Goal: Task Accomplishment & Management: Use online tool/utility

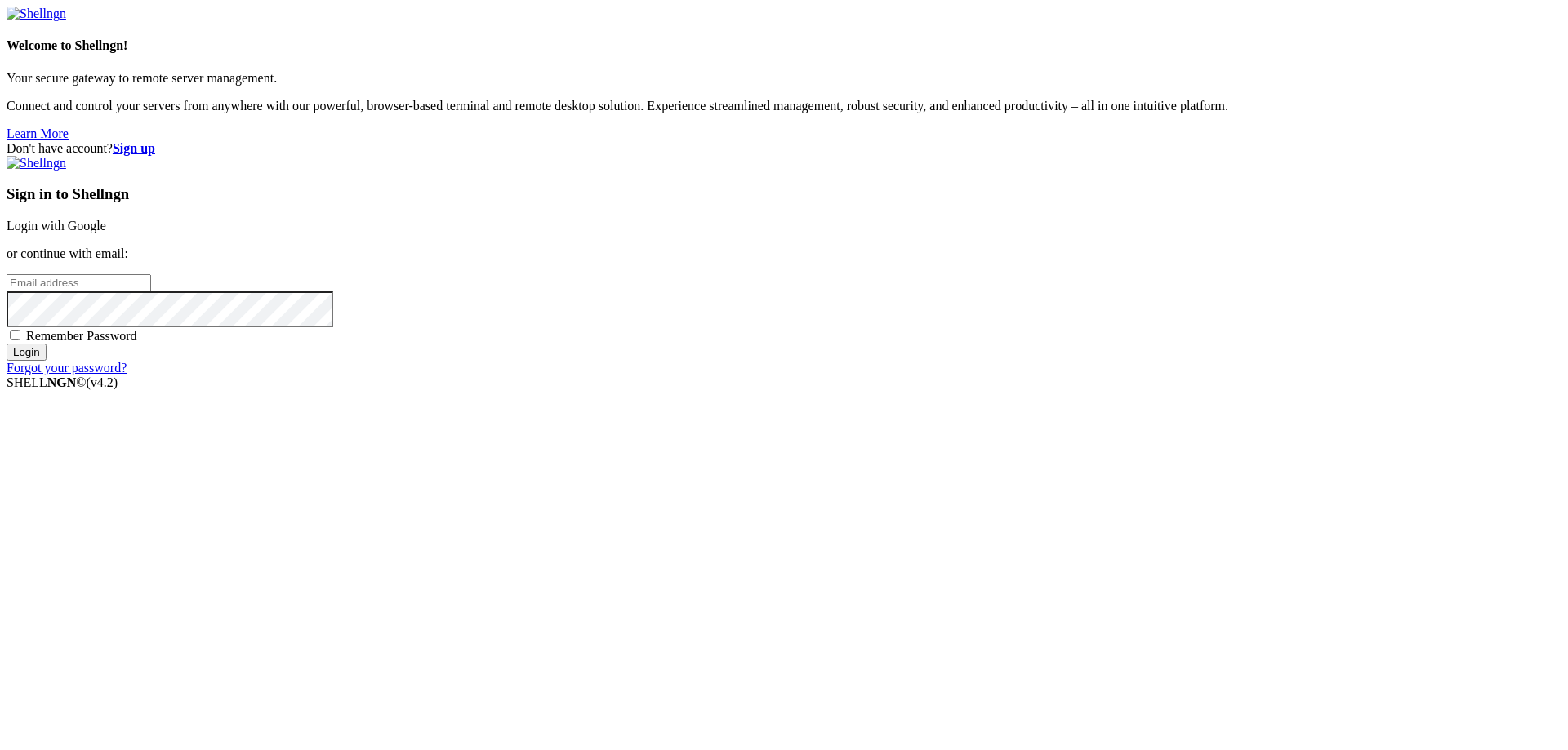
click at [106, 232] on link "Login with Google" at bounding box center [56, 226] width 99 height 14
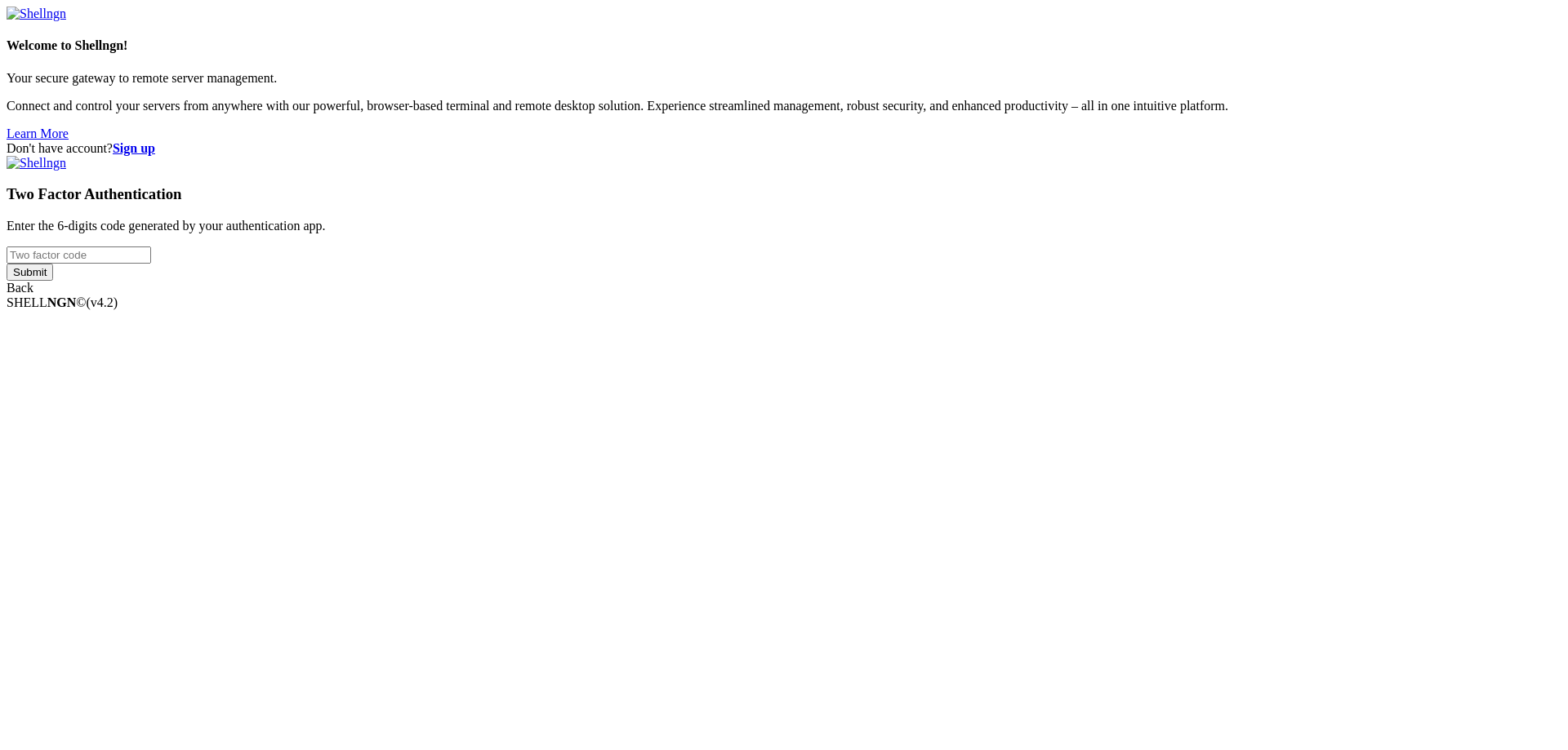
click at [151, 264] on input "number" at bounding box center [79, 255] width 145 height 17
type input "241152"
click at [7, 264] on input "Submit" at bounding box center [30, 272] width 46 height 17
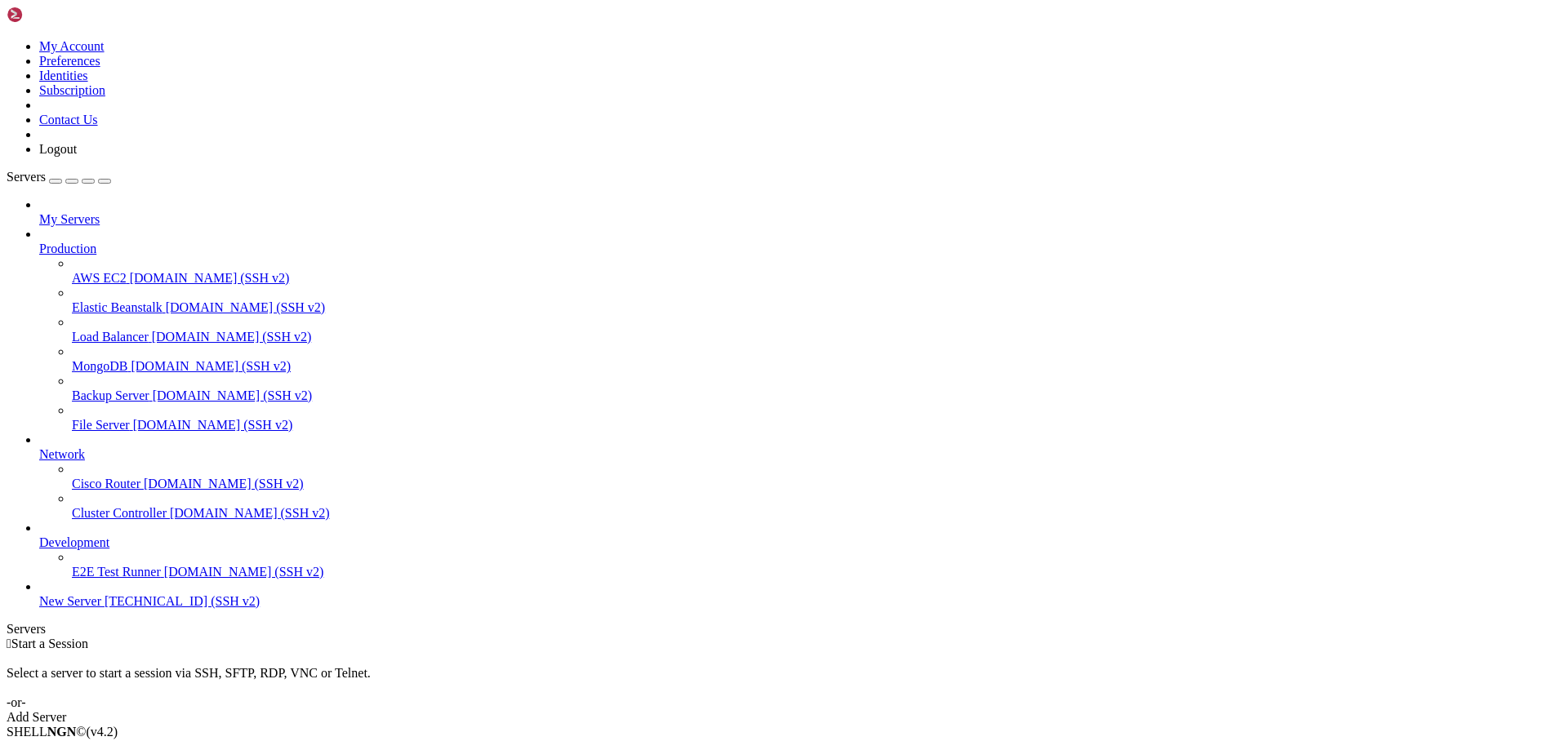
drag, startPoint x: 256, startPoint y: 52, endPoint x: 414, endPoint y: 65, distance: 158.5
drag, startPoint x: 642, startPoint y: 55, endPoint x: 990, endPoint y: 91, distance: 349.9
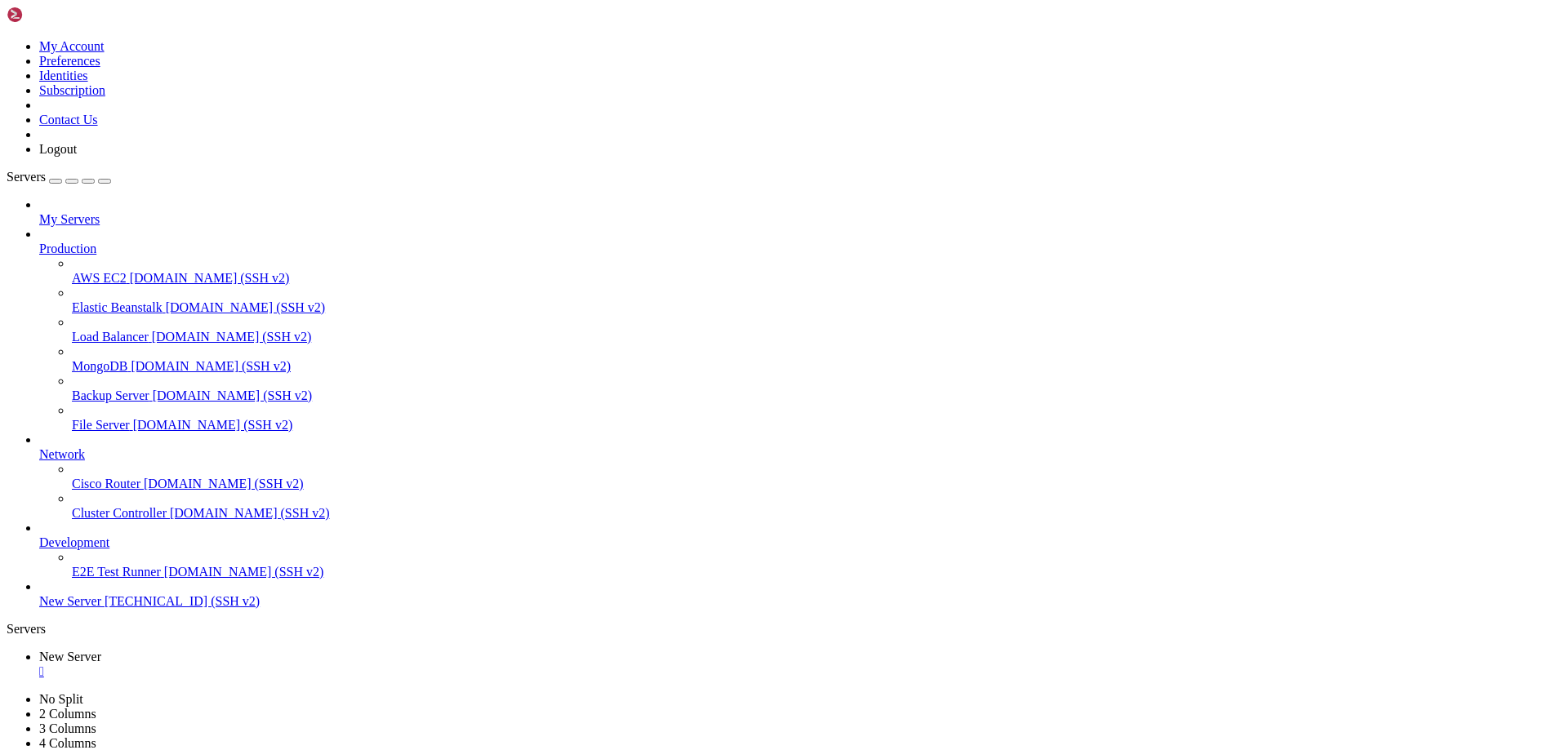
scroll to position [222, 0]
type input "/var/www/drupal_phonecardsite/sites/default/files/phonecard_images/packs"
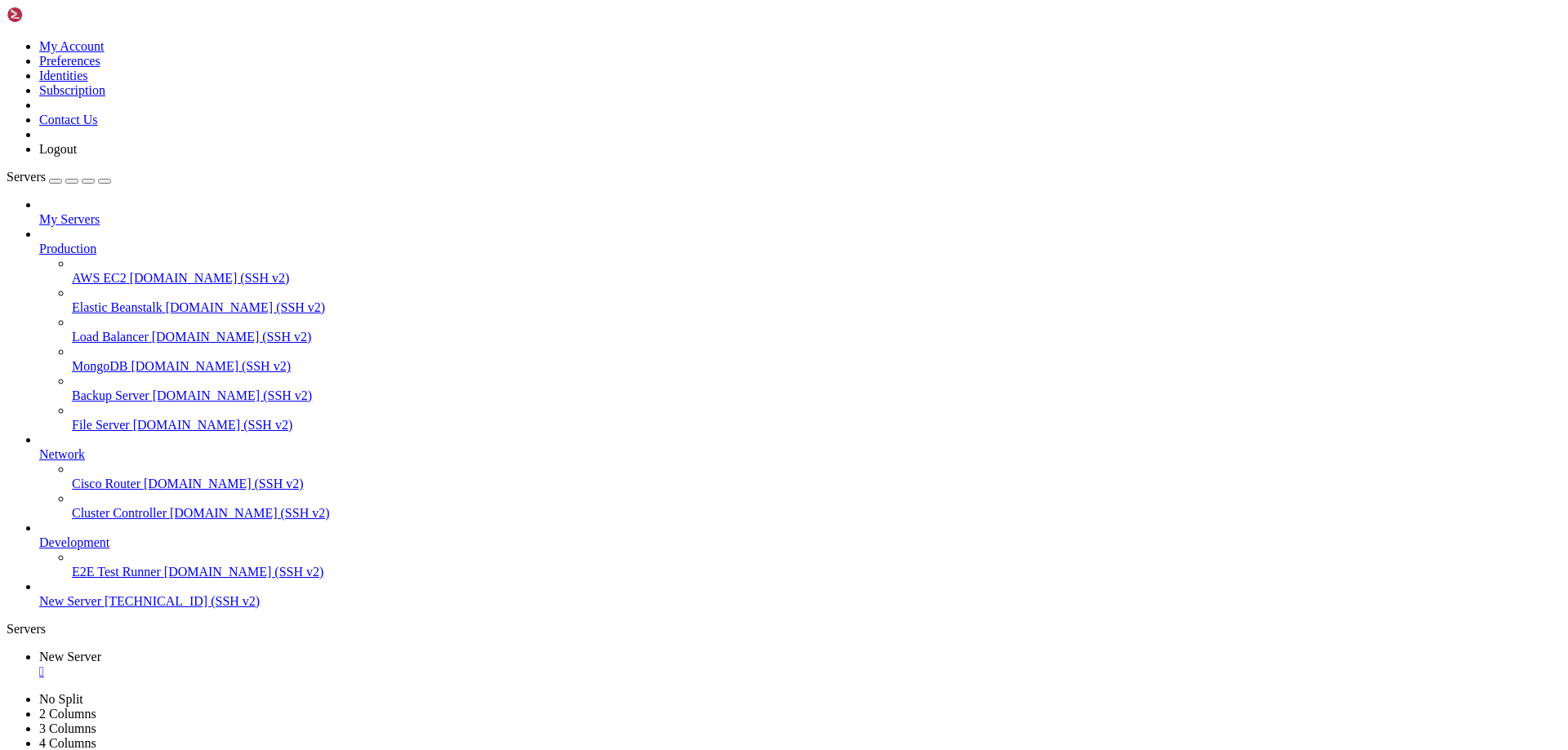
scroll to position [0, 0]
click at [7, 39] on icon at bounding box center [7, 39] width 0 height 0
